Goal: Navigation & Orientation: Find specific page/section

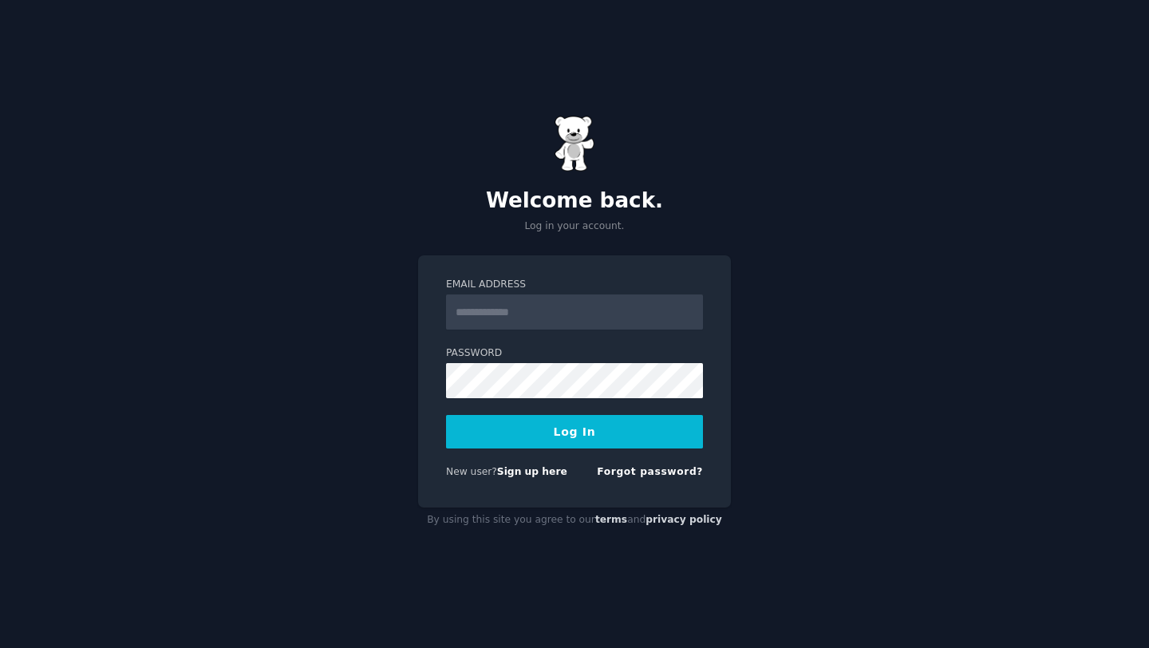
click at [597, 322] on input "Email Address" at bounding box center [574, 311] width 257 height 35
type input "**********"
click at [600, 423] on button "Log In" at bounding box center [574, 432] width 257 height 34
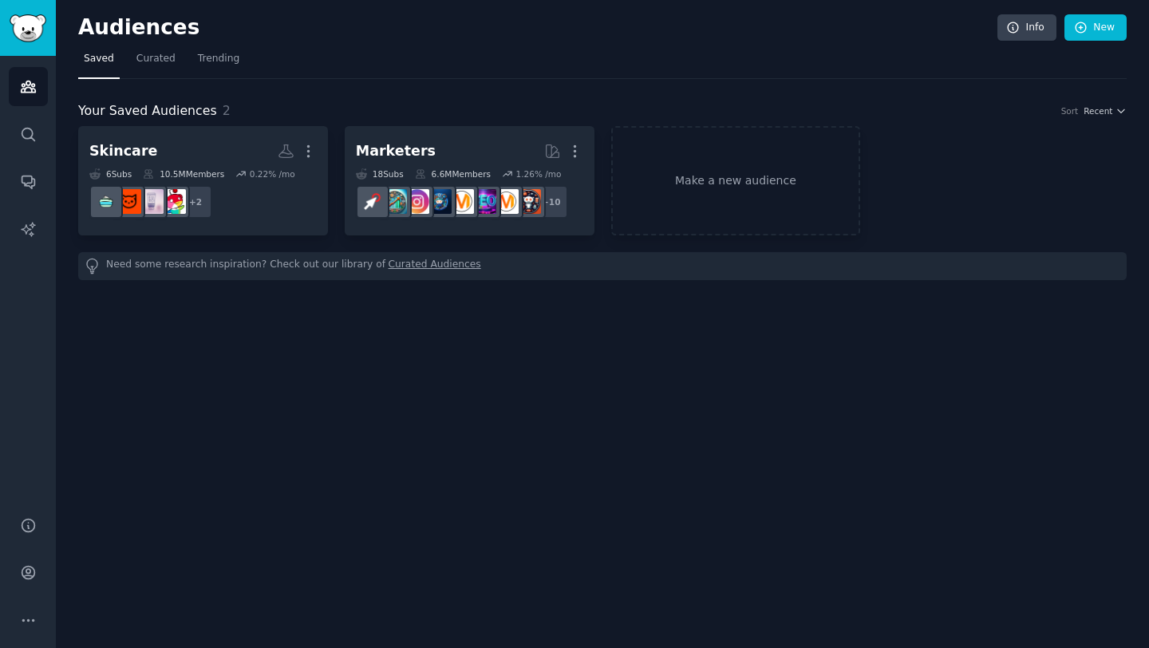
click at [34, 33] on img "Sidebar" at bounding box center [28, 28] width 37 height 28
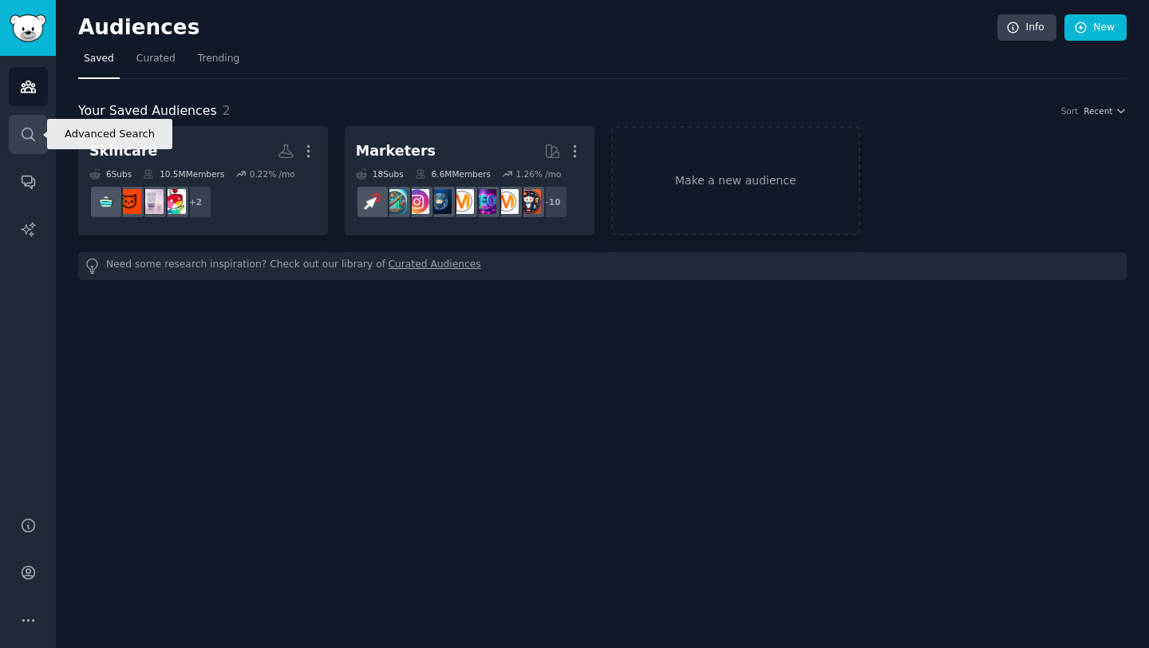
click at [26, 128] on icon "Sidebar" at bounding box center [28, 134] width 13 height 13
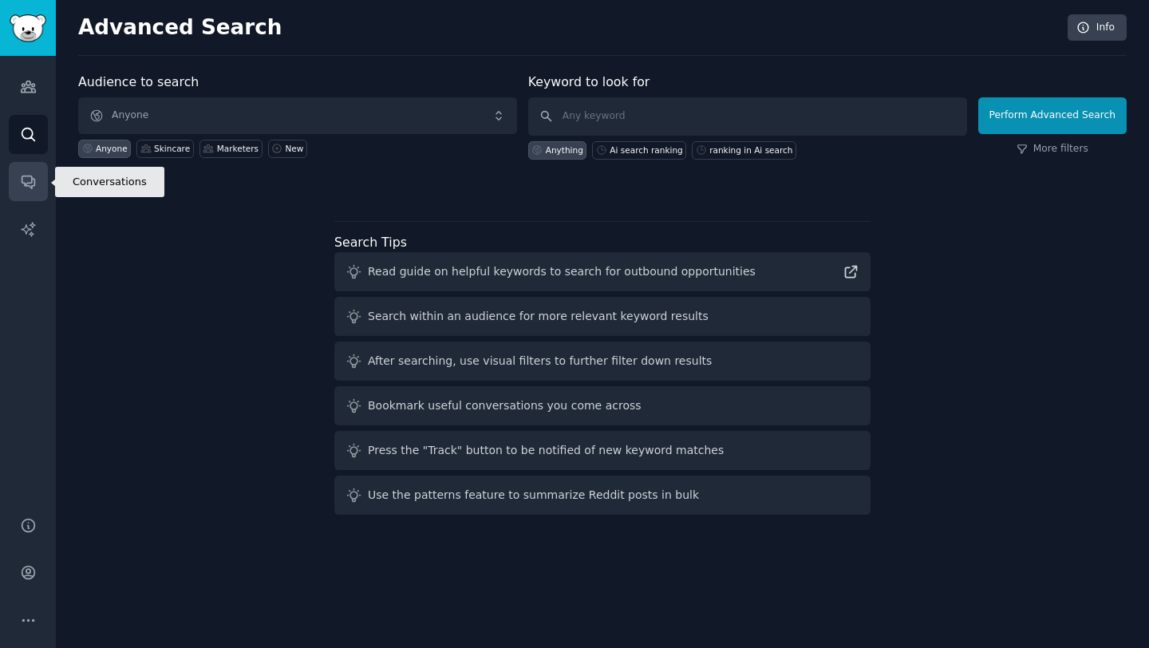
click at [22, 190] on link "Conversations" at bounding box center [28, 181] width 39 height 39
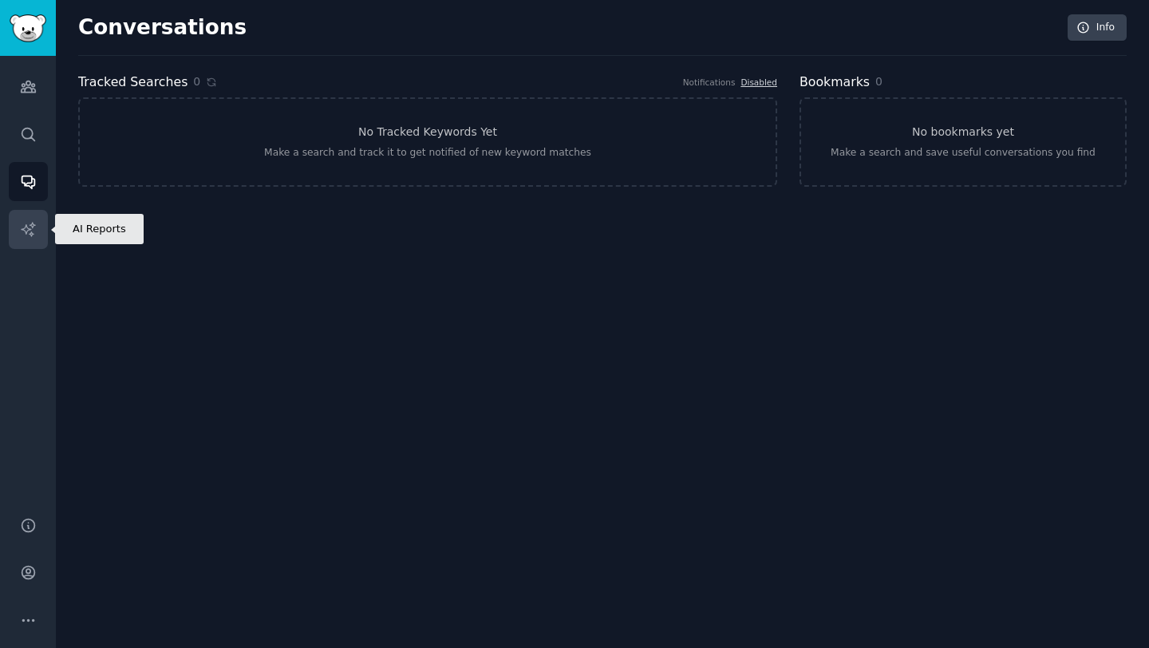
click at [23, 242] on link "AI Reports" at bounding box center [28, 229] width 39 height 39
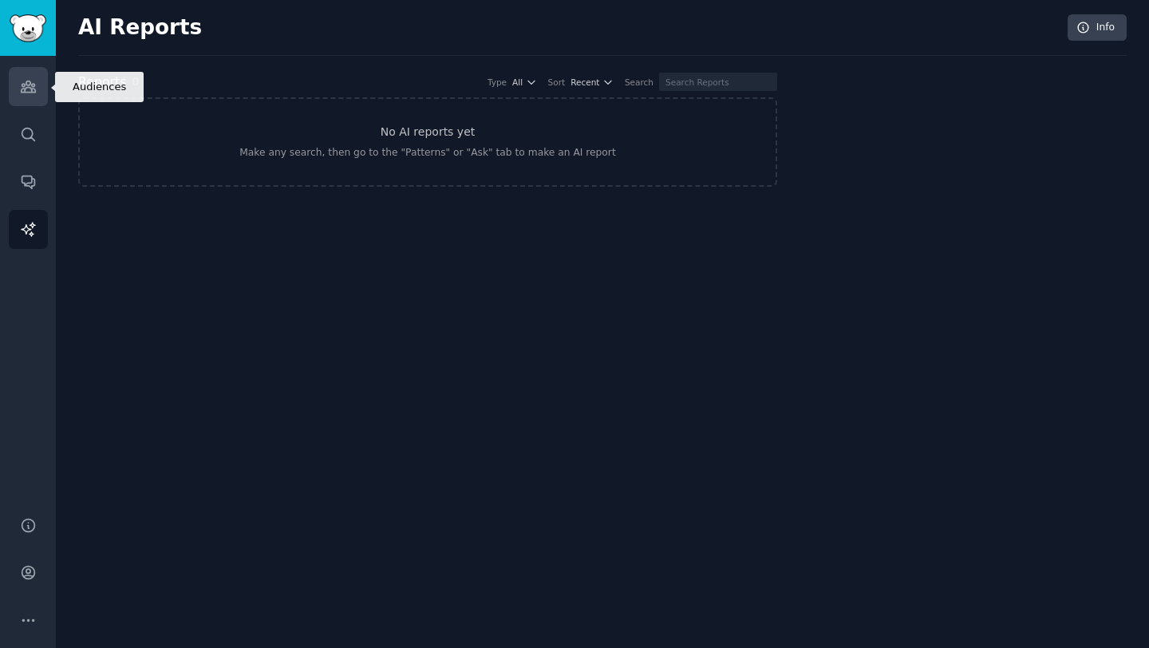
click at [26, 103] on link "Audiences" at bounding box center [28, 86] width 39 height 39
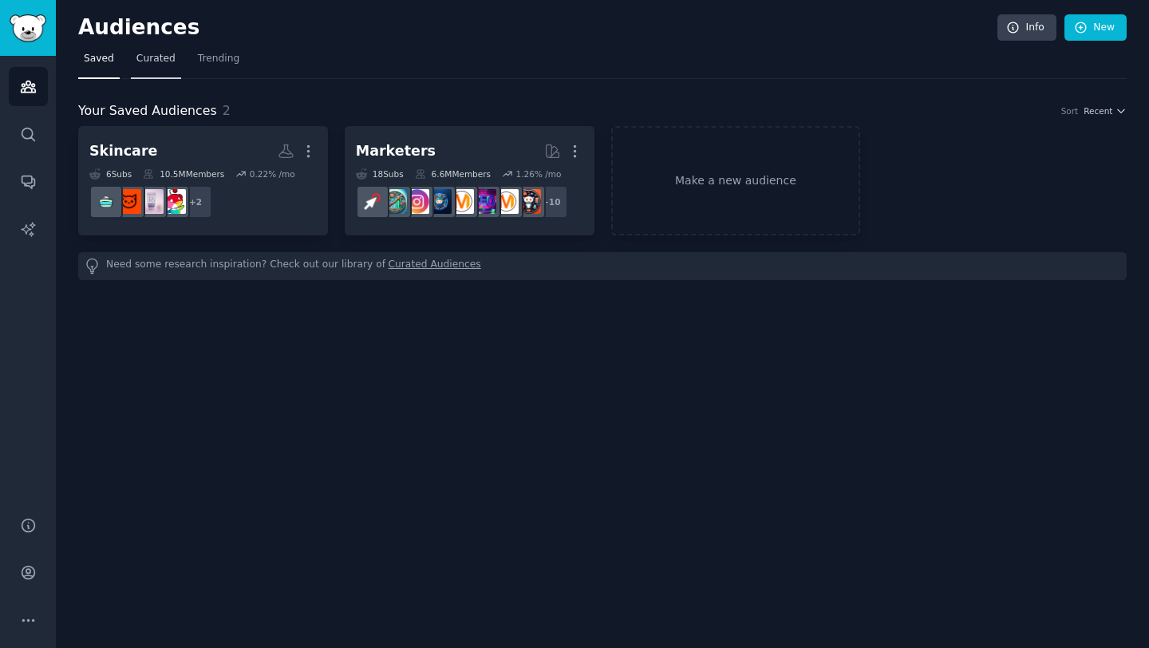
click at [172, 54] on link "Curated" at bounding box center [156, 62] width 50 height 33
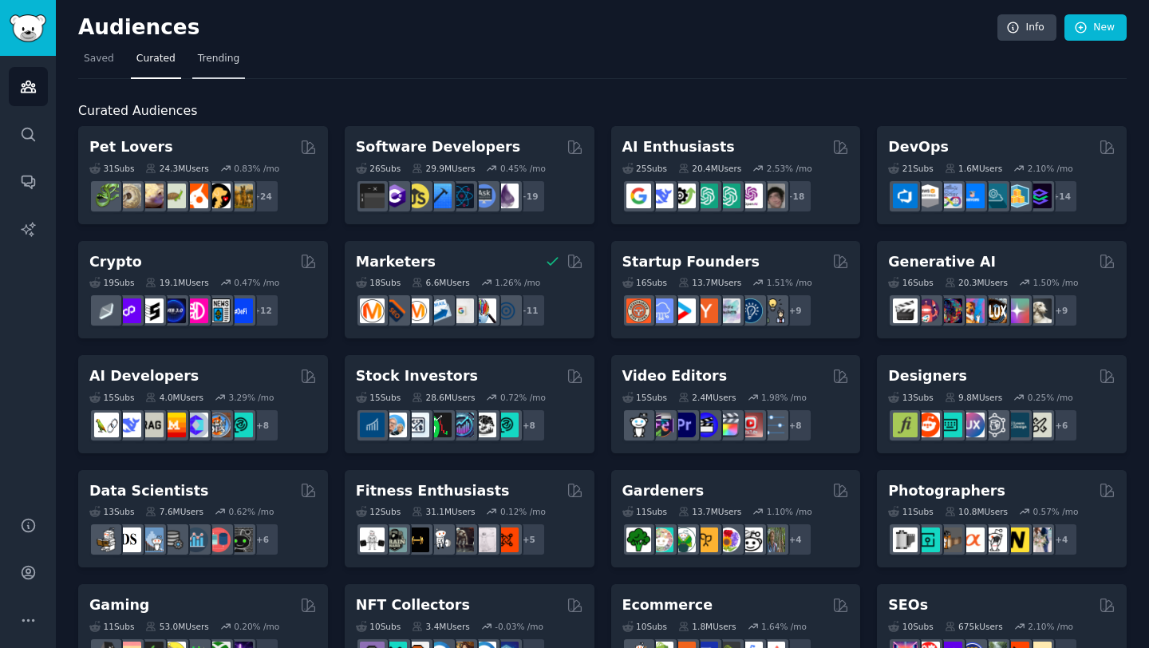
click at [207, 63] on span "Trending" at bounding box center [218, 59] width 41 height 14
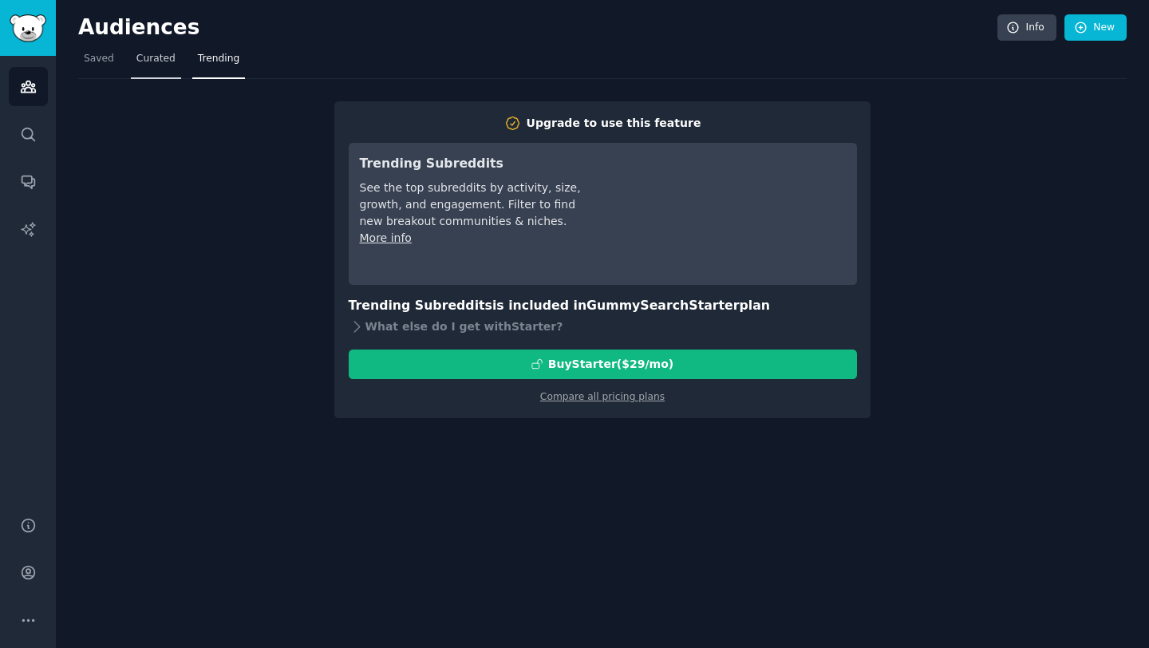
click at [160, 62] on span "Curated" at bounding box center [155, 59] width 39 height 14
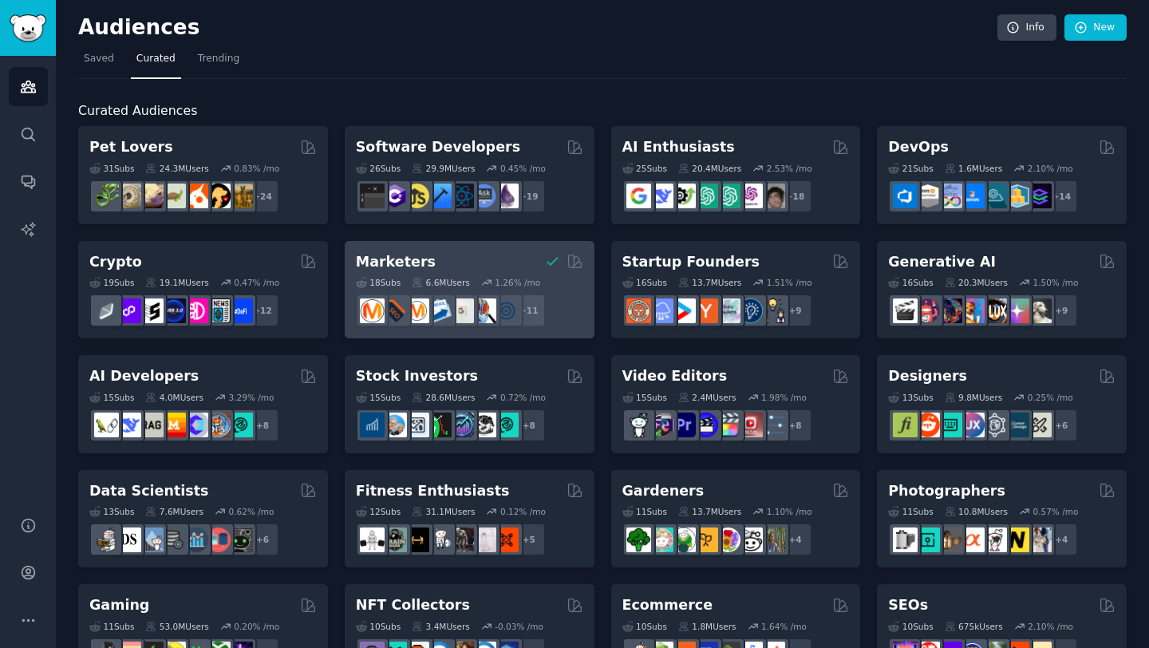
click at [503, 280] on div "1.26 % /mo" at bounding box center [517, 282] width 45 height 11
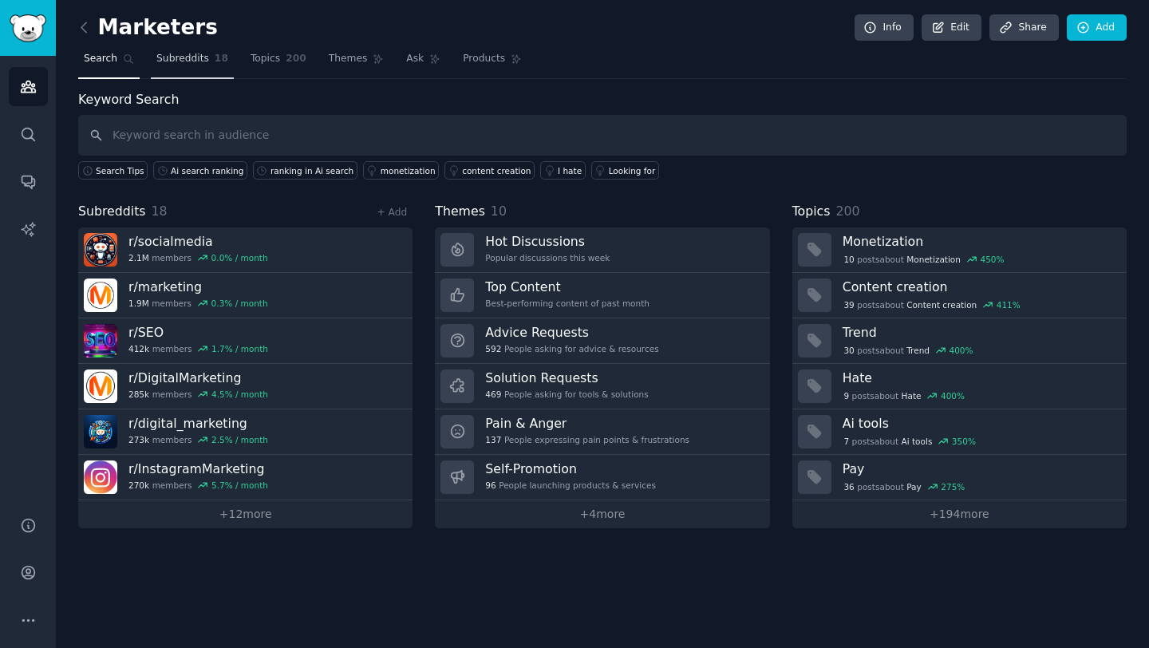
click at [198, 60] on span "Subreddits" at bounding box center [182, 59] width 53 height 14
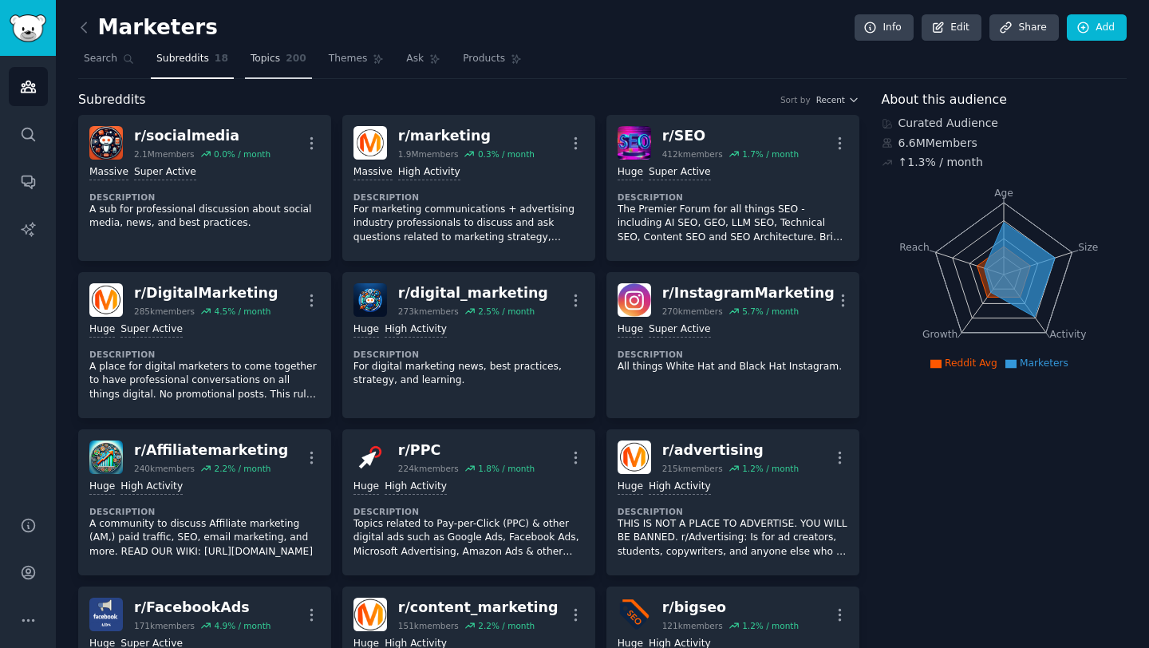
click at [274, 61] on span "Topics" at bounding box center [265, 59] width 30 height 14
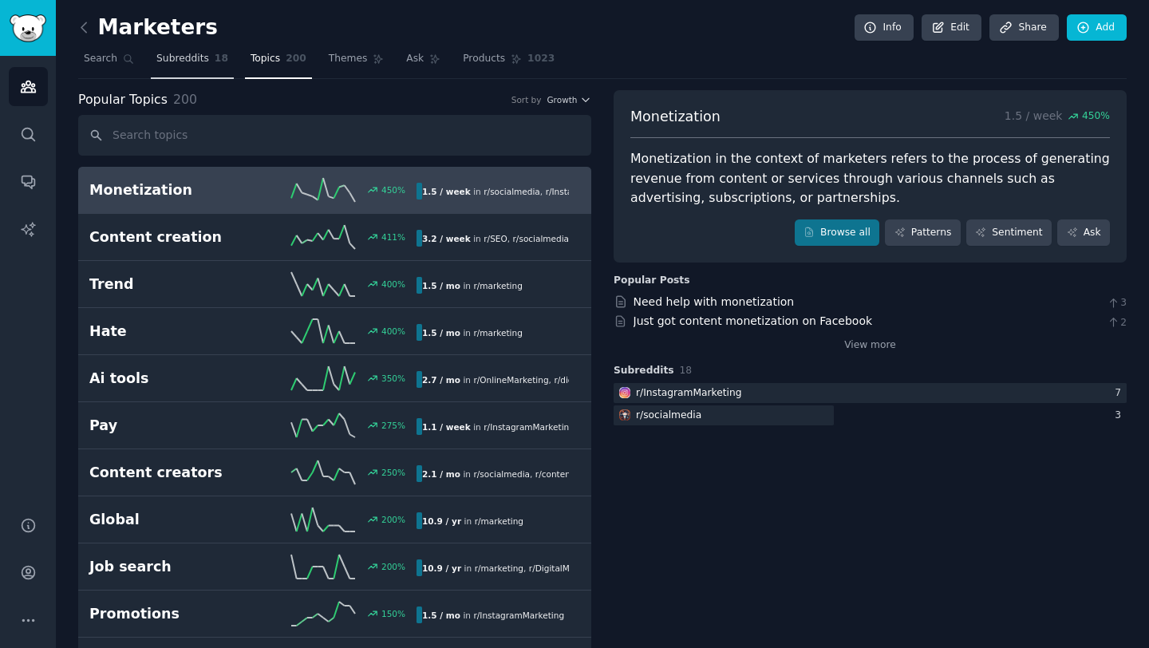
click at [207, 62] on link "Subreddits 18" at bounding box center [192, 62] width 83 height 33
